Goal: Task Accomplishment & Management: Manage account settings

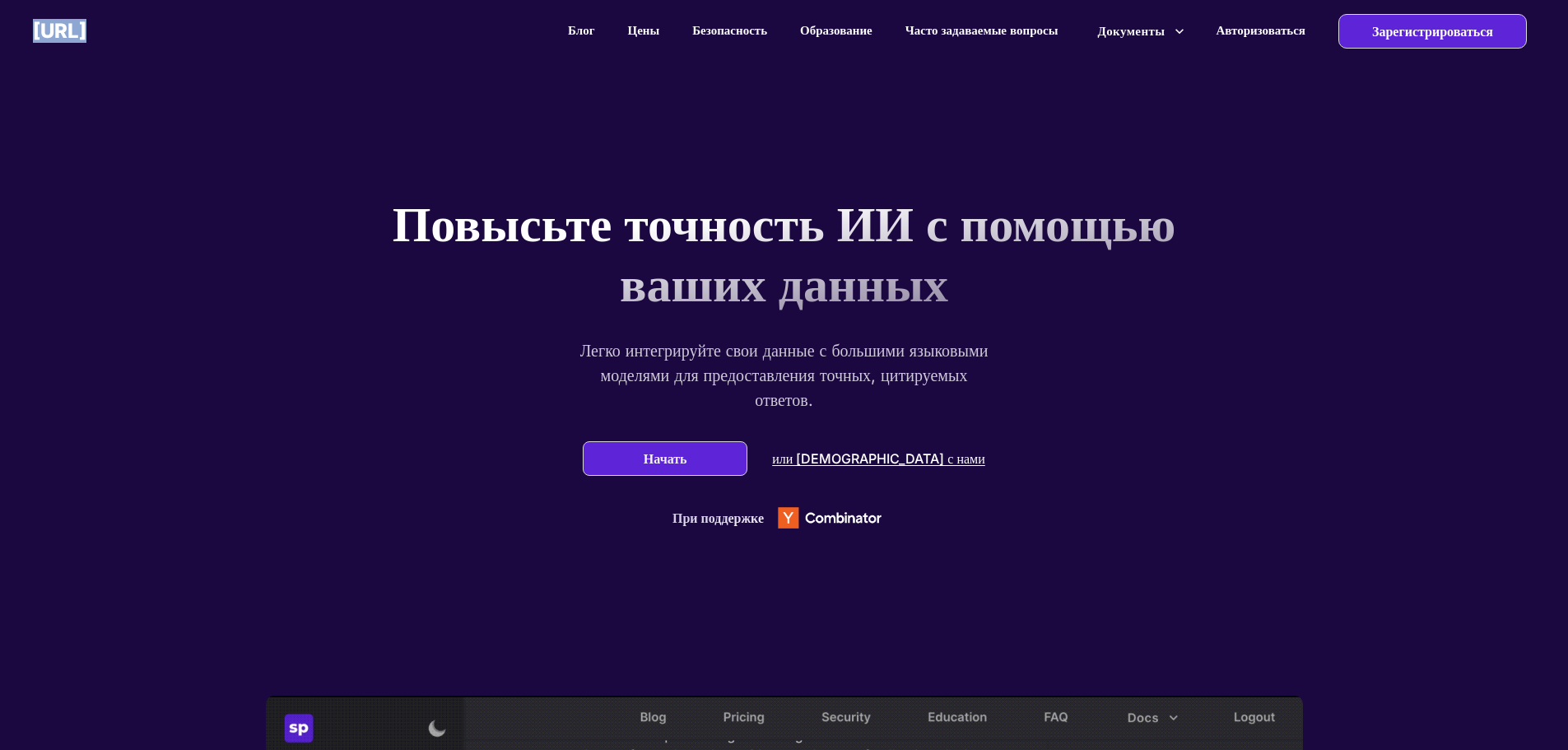
drag, startPoint x: 206, startPoint y: 29, endPoint x: 31, endPoint y: 32, distance: 175.0
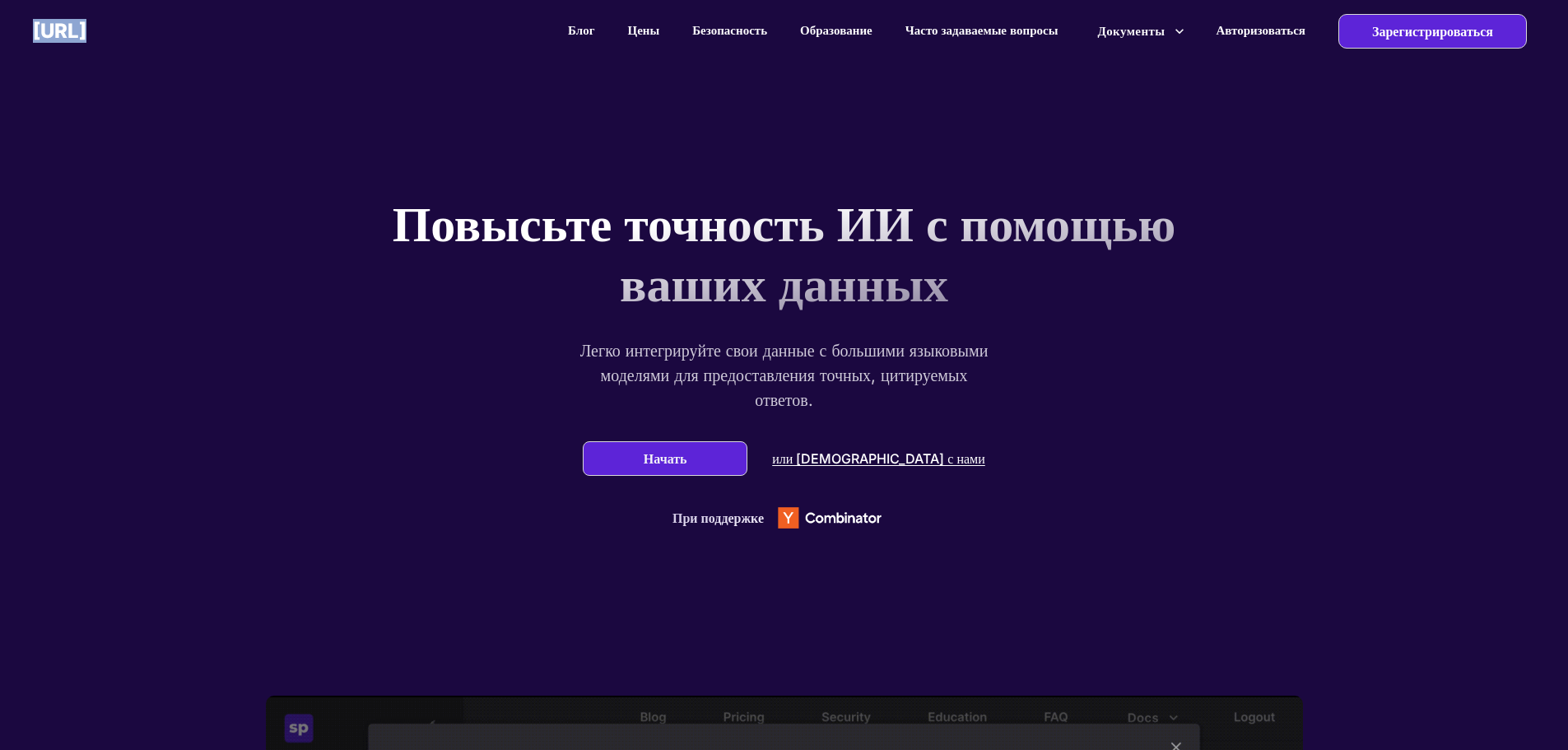
click at [31, 32] on div "superpowered.ai Блог Цены Безопасность Образование Часто задаваемые вопросы Док…" at bounding box center [784, 31] width 1568 height 62
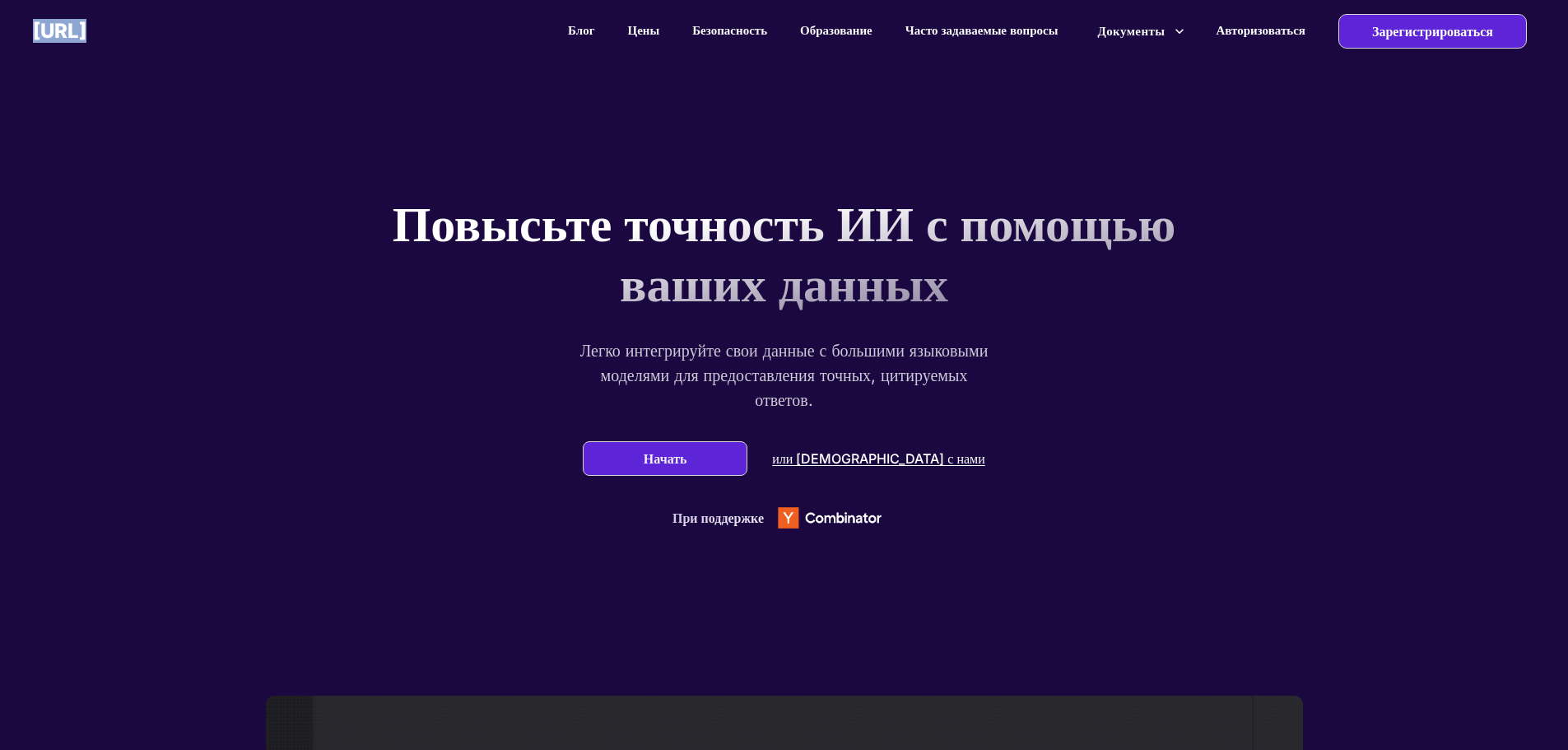
copy div "[URL]"
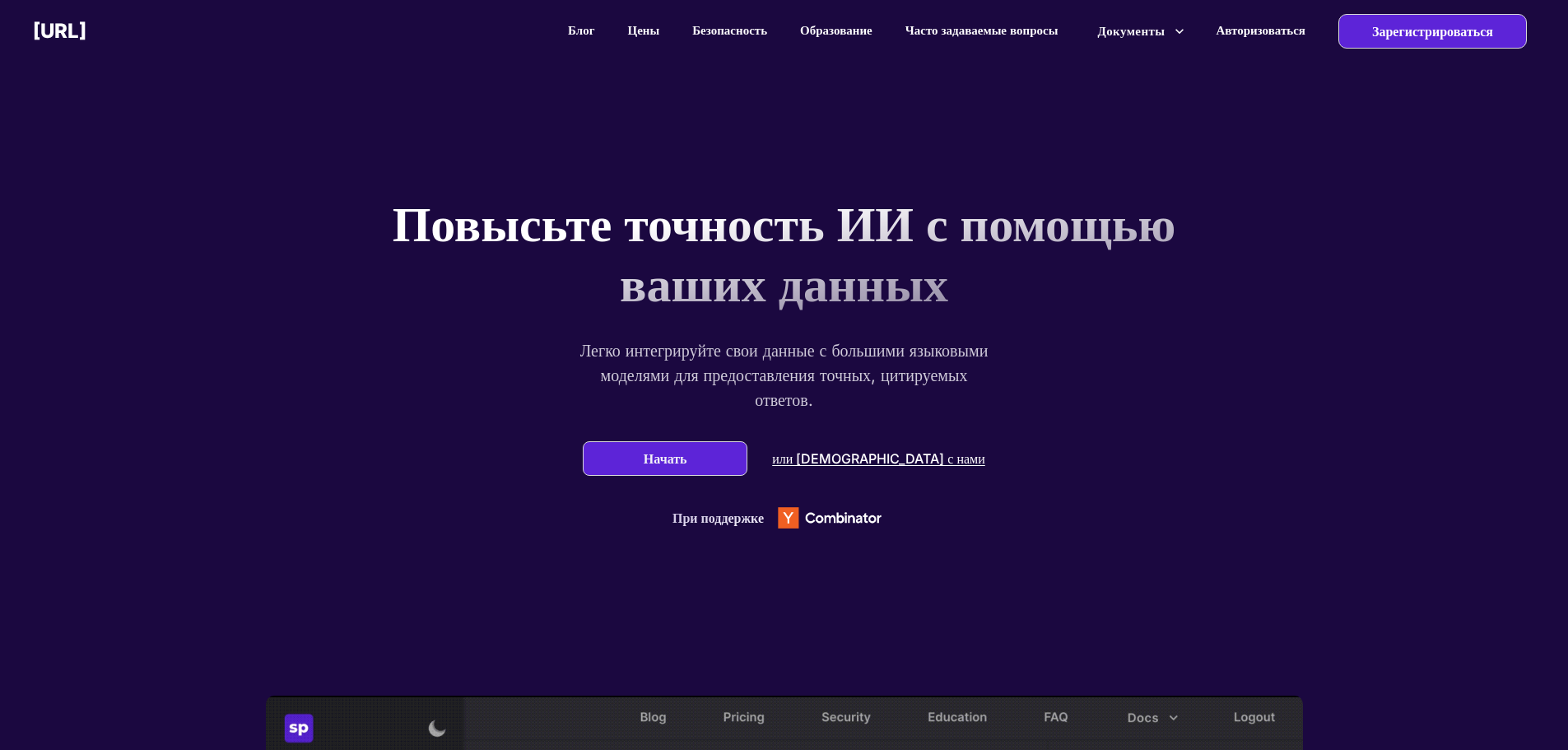
click at [520, 256] on font "Повысьте точность ИИ с помощью ваших данных" at bounding box center [784, 253] width 784 height 119
click at [628, 27] on font "Цены" at bounding box center [644, 30] width 32 height 16
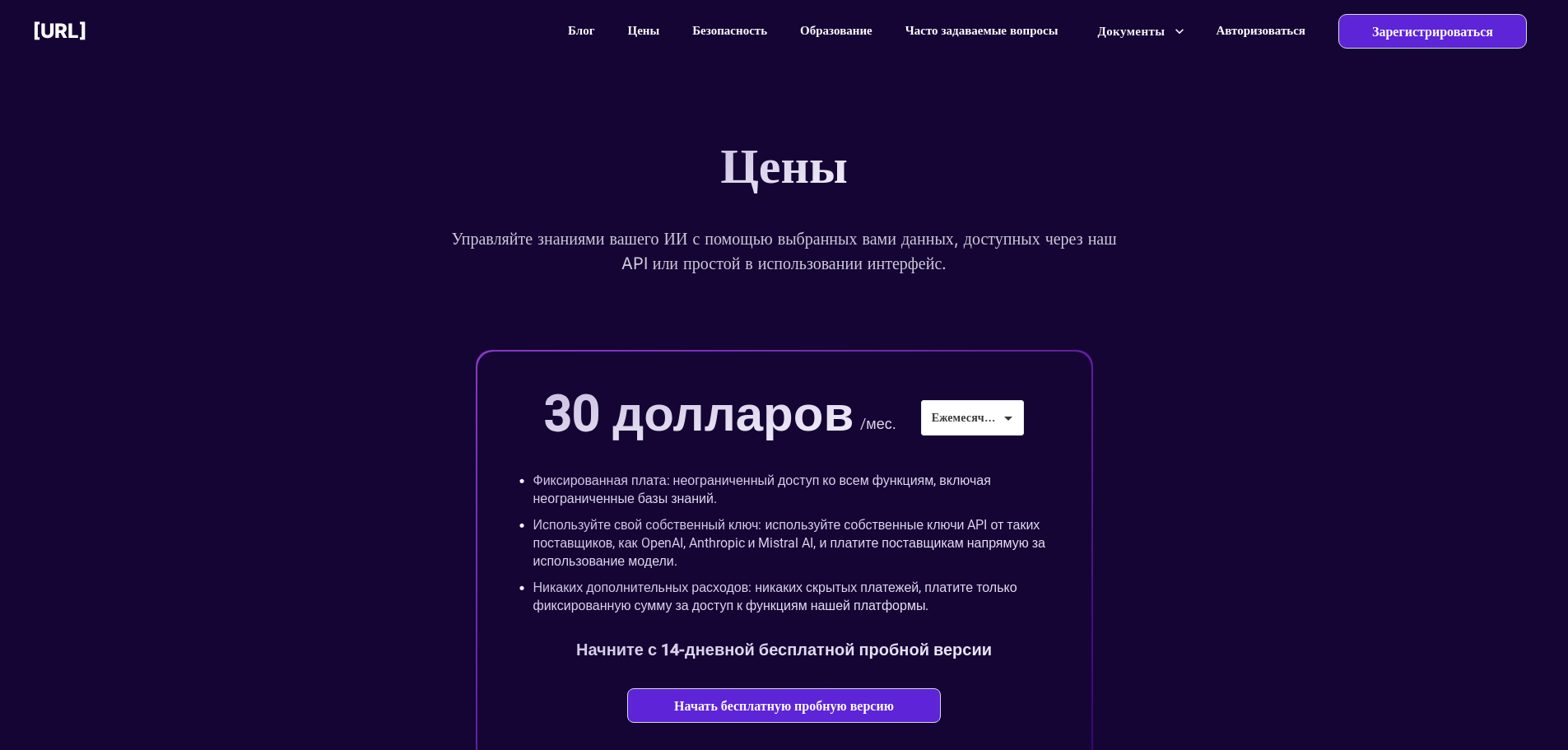
click at [1243, 29] on font "Авторизоваться" at bounding box center [1261, 30] width 90 height 16
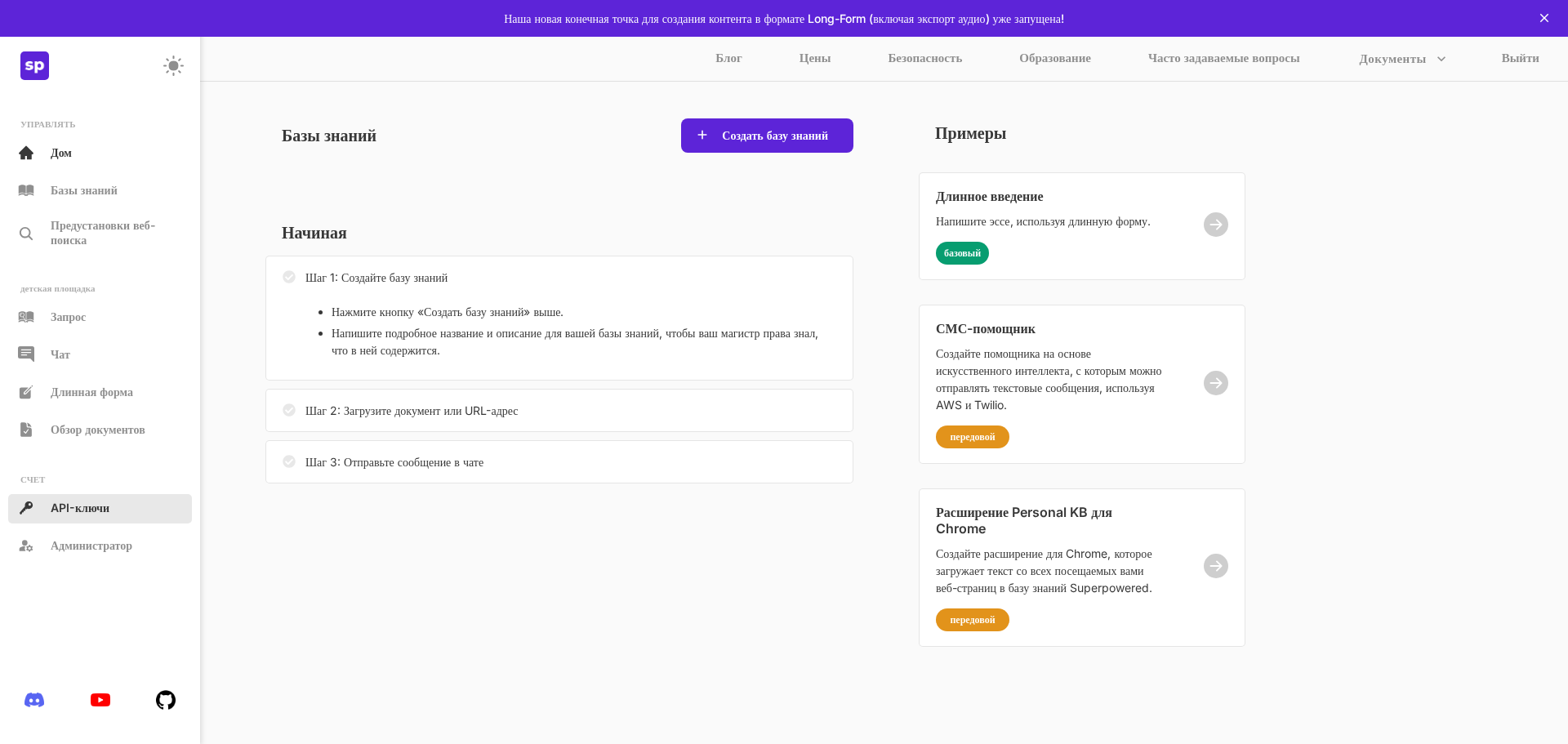
click at [85, 508] on font "API-ключи" at bounding box center [80, 507] width 59 height 14
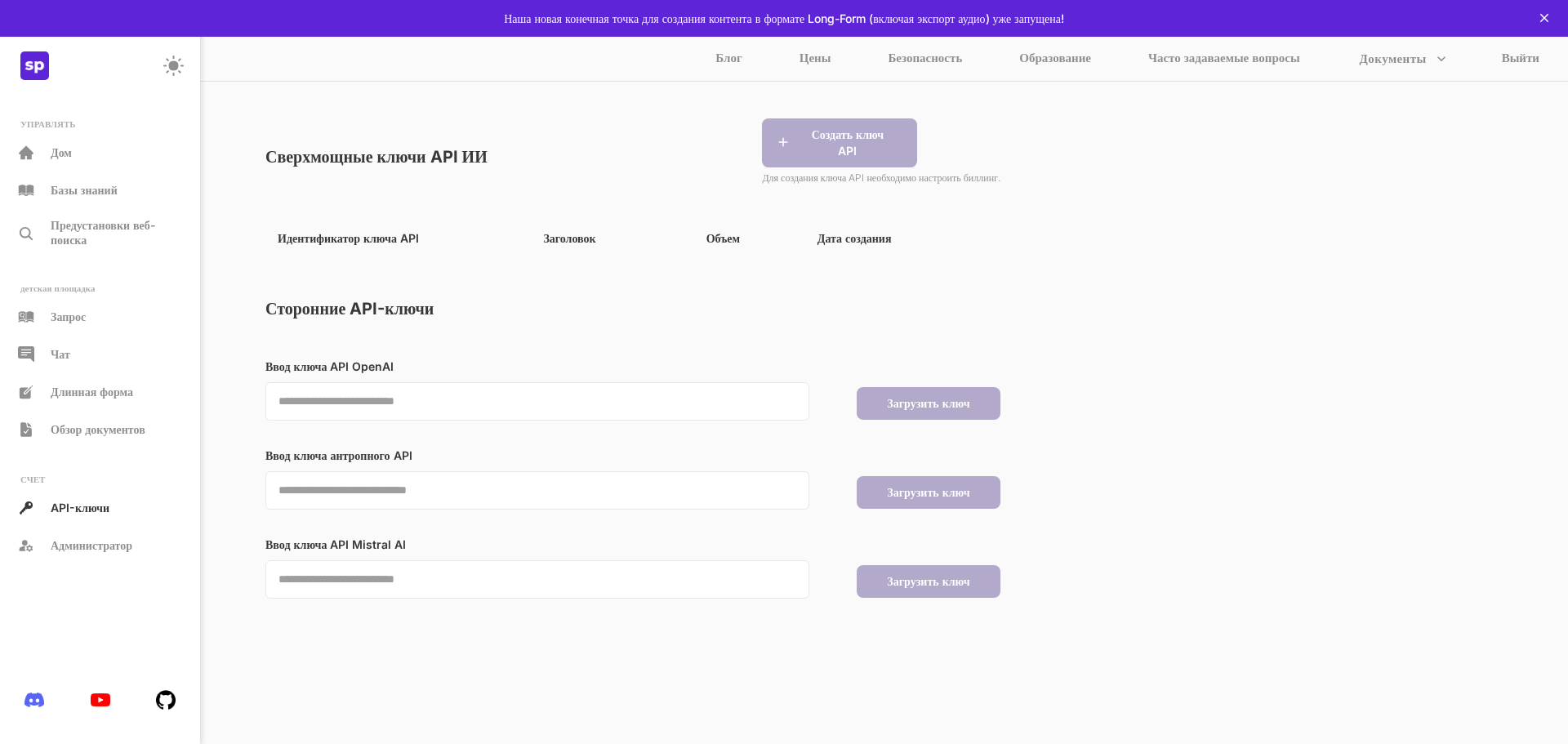
click at [360, 243] on font "Идентификатор ключа API" at bounding box center [348, 238] width 141 height 14
drag, startPoint x: 558, startPoint y: 238, endPoint x: 593, endPoint y: 238, distance: 35.0
click at [561, 238] on font "Заголовок" at bounding box center [570, 238] width 52 height 14
drag, startPoint x: 707, startPoint y: 239, endPoint x: 800, endPoint y: 240, distance: 93.0
click at [712, 240] on font "Объем" at bounding box center [723, 238] width 34 height 14
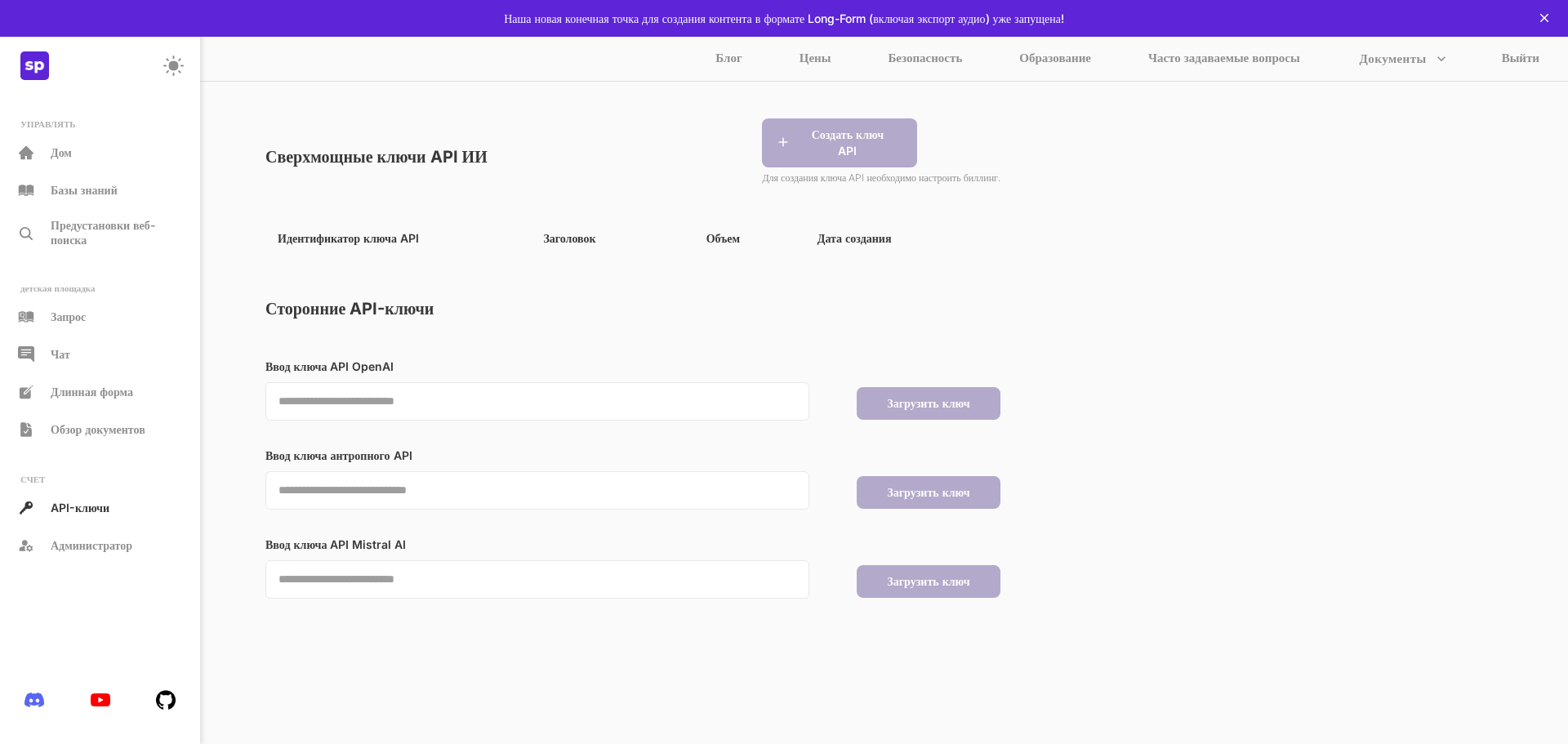
click at [847, 240] on font "Дата создания" at bounding box center [855, 238] width 75 height 14
click at [102, 152] on div "Дом" at bounding box center [100, 153] width 184 height 29
